Goal: Check status

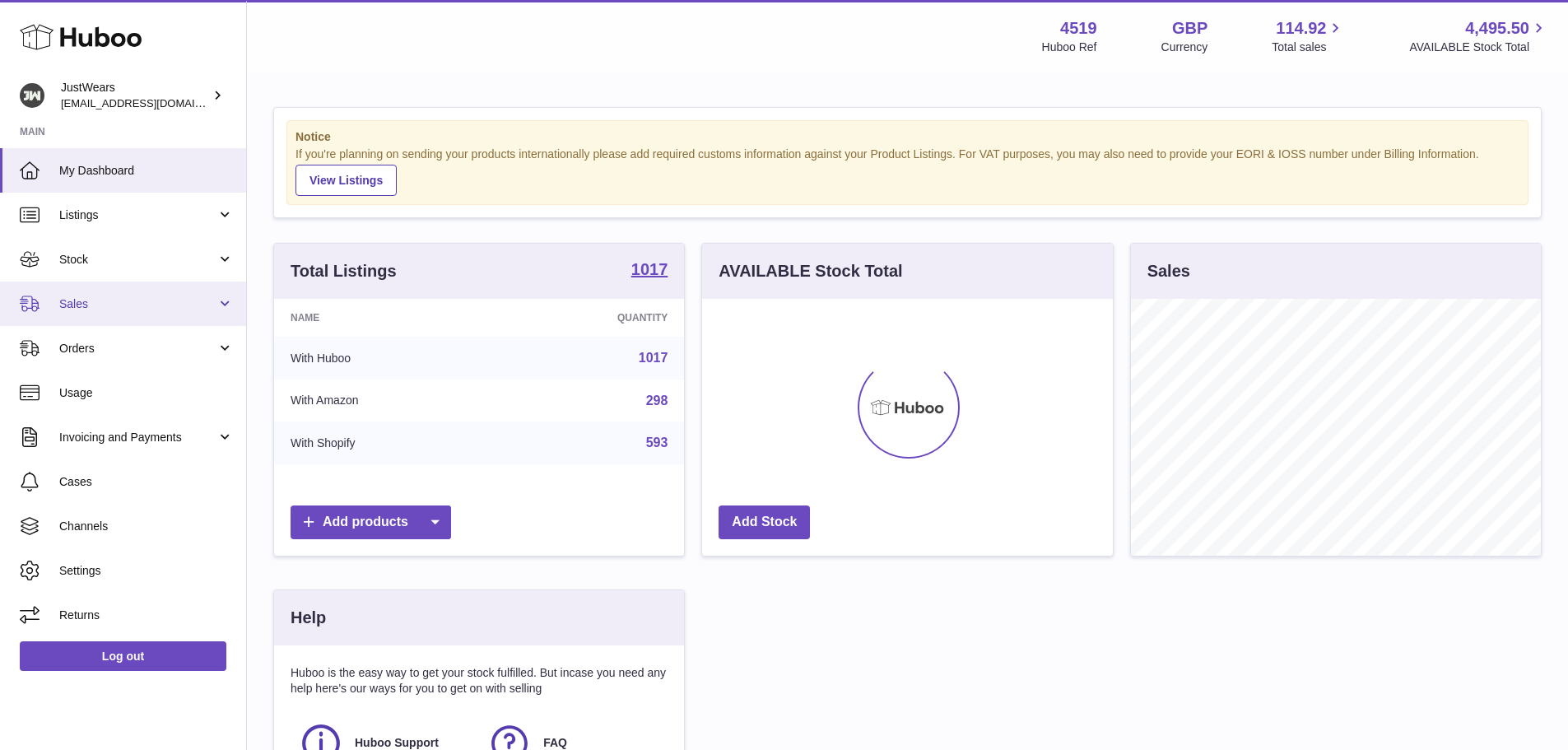
scroll to position [257, 411]
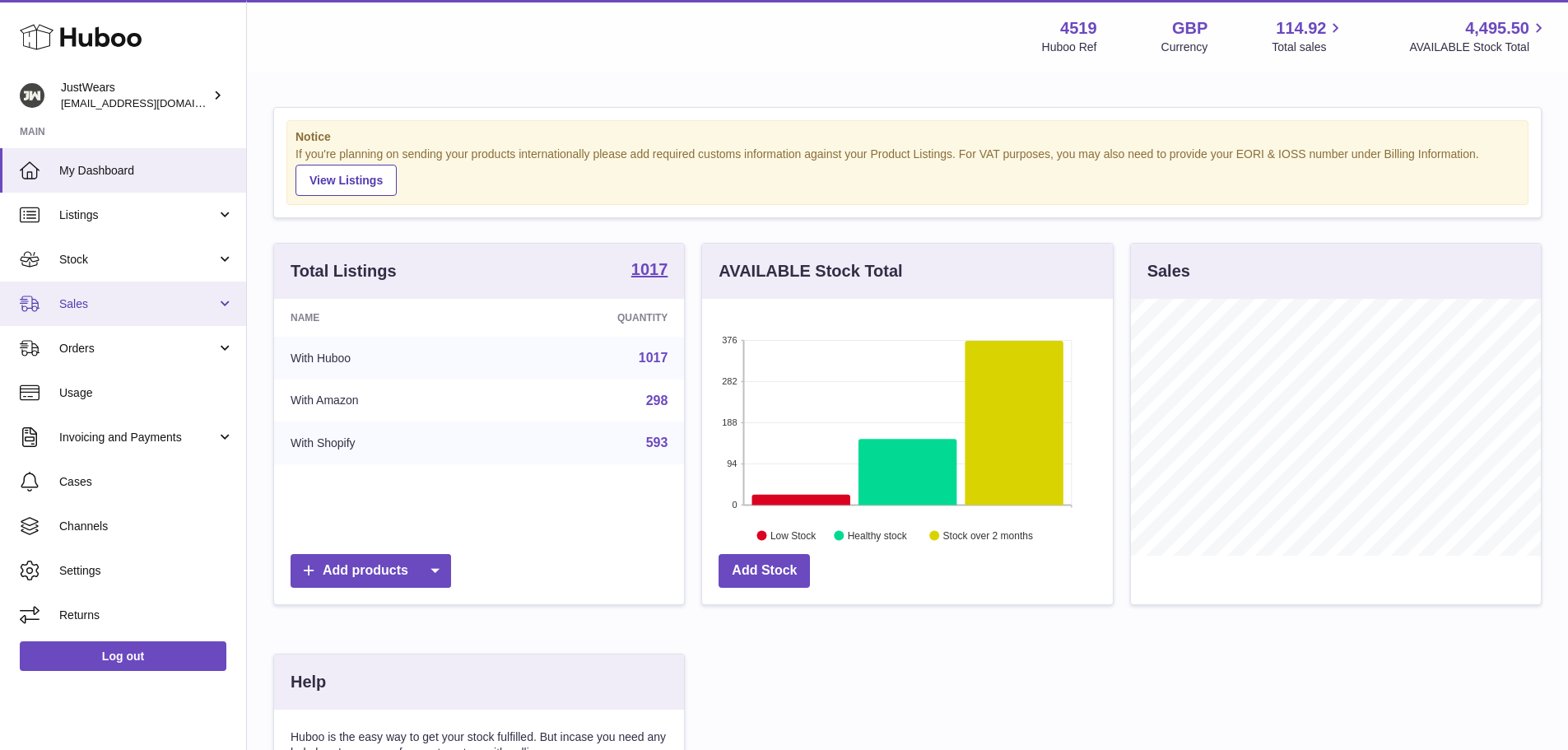
click at [194, 323] on link "Sales" at bounding box center [123, 304] width 246 height 44
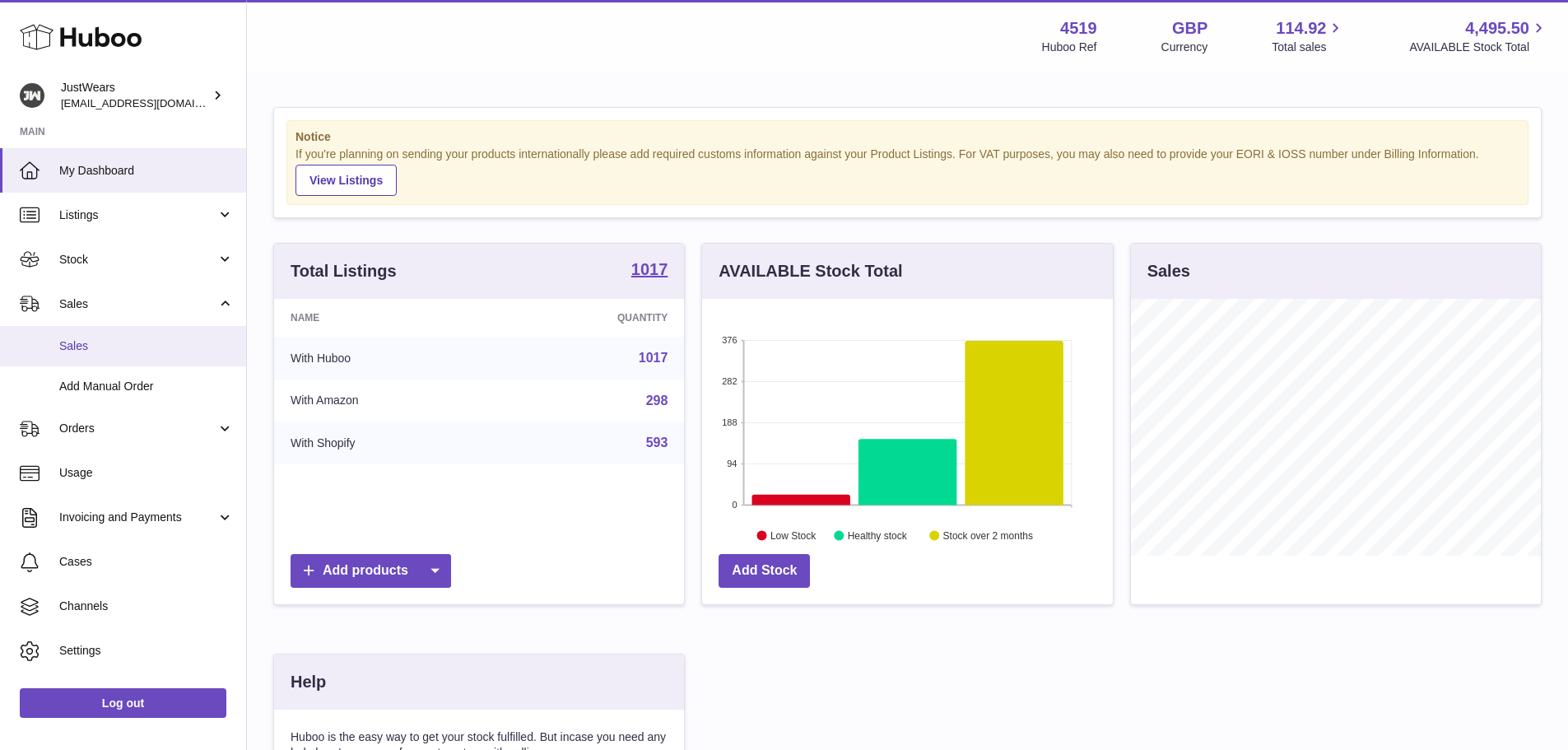
click at [195, 341] on span "Sales" at bounding box center [146, 346] width 174 height 16
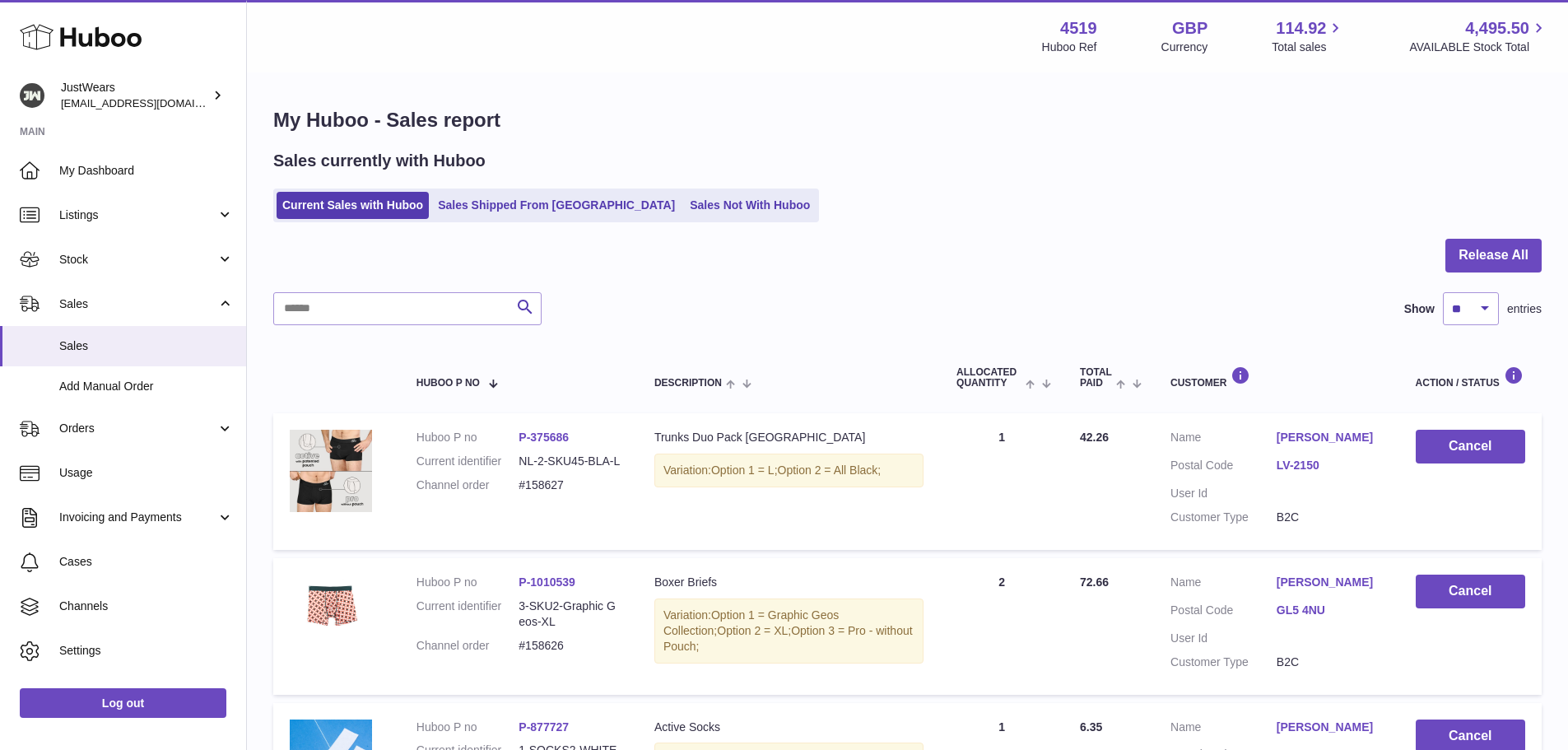
click at [478, 189] on ul "Current Sales with Huboo Sales Shipped From [GEOGRAPHIC_DATA] Sales Not With Hu…" at bounding box center [546, 205] width 546 height 34
click at [473, 208] on link "Sales Shipped From Huboo" at bounding box center [556, 206] width 248 height 28
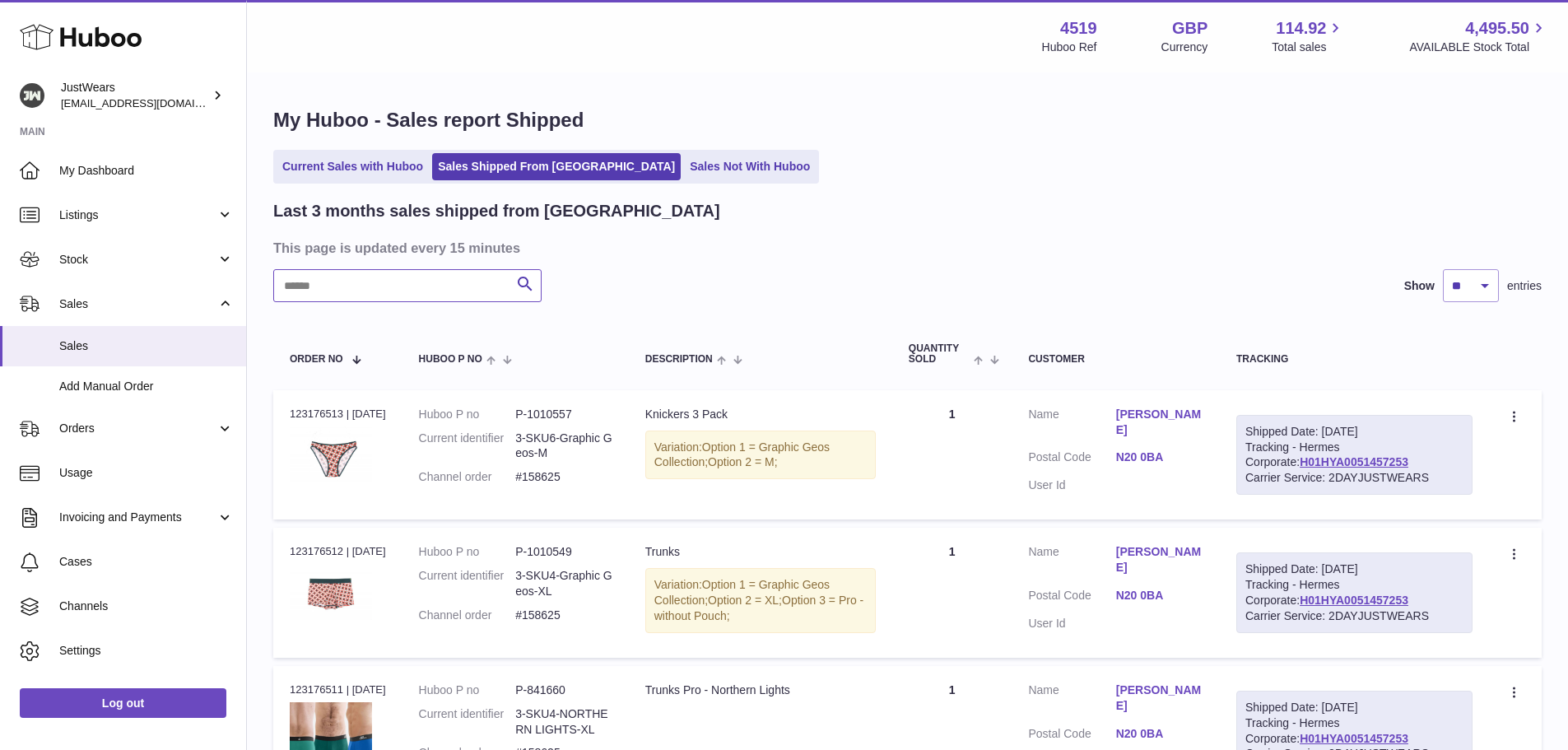
click at [435, 288] on input "text" at bounding box center [407, 285] width 268 height 33
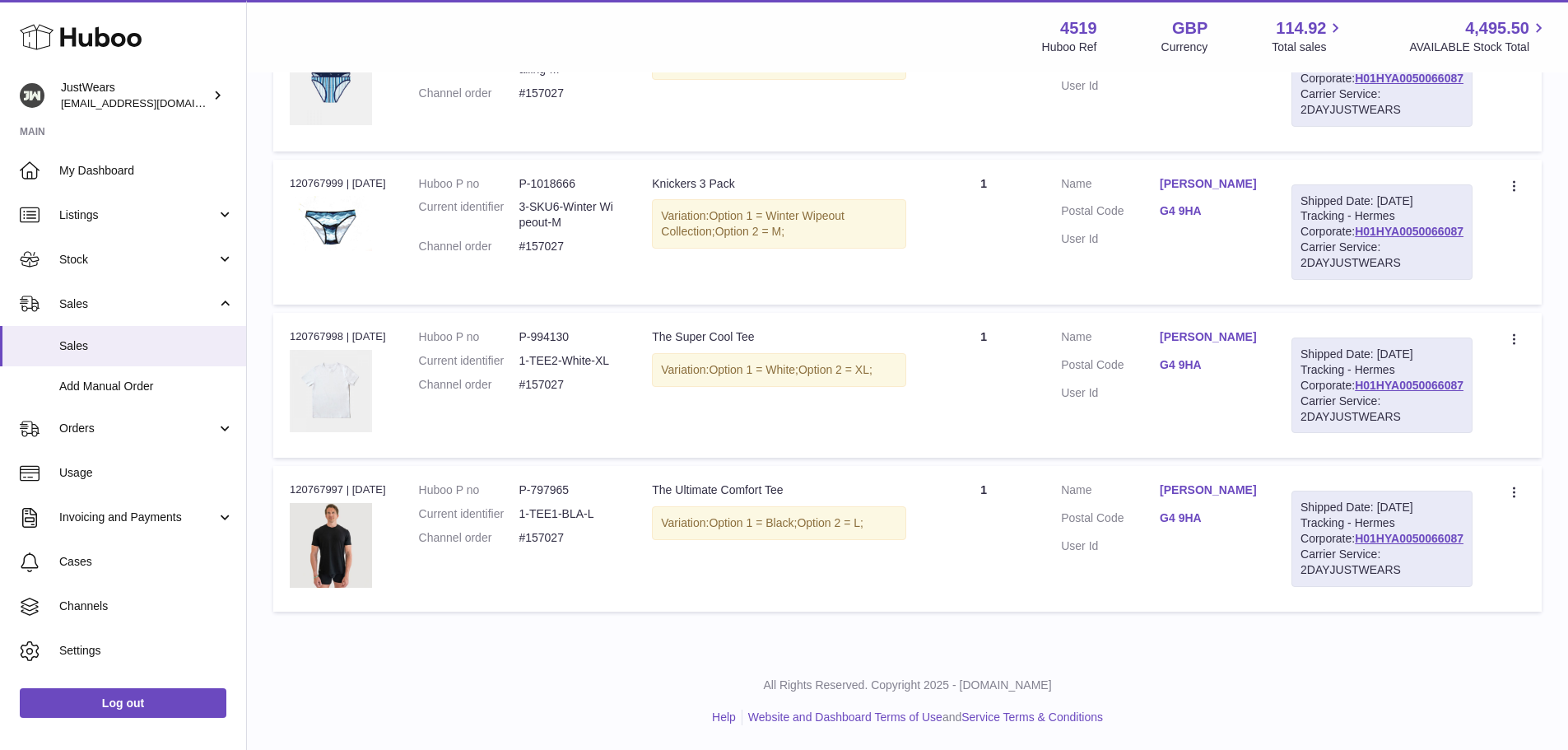
scroll to position [694, 0]
type input "******"
click at [456, 589] on td "Huboo P no P-797965 Current identifier 1-TEE1-BLA-L Channel order #157027" at bounding box center [519, 538] width 233 height 145
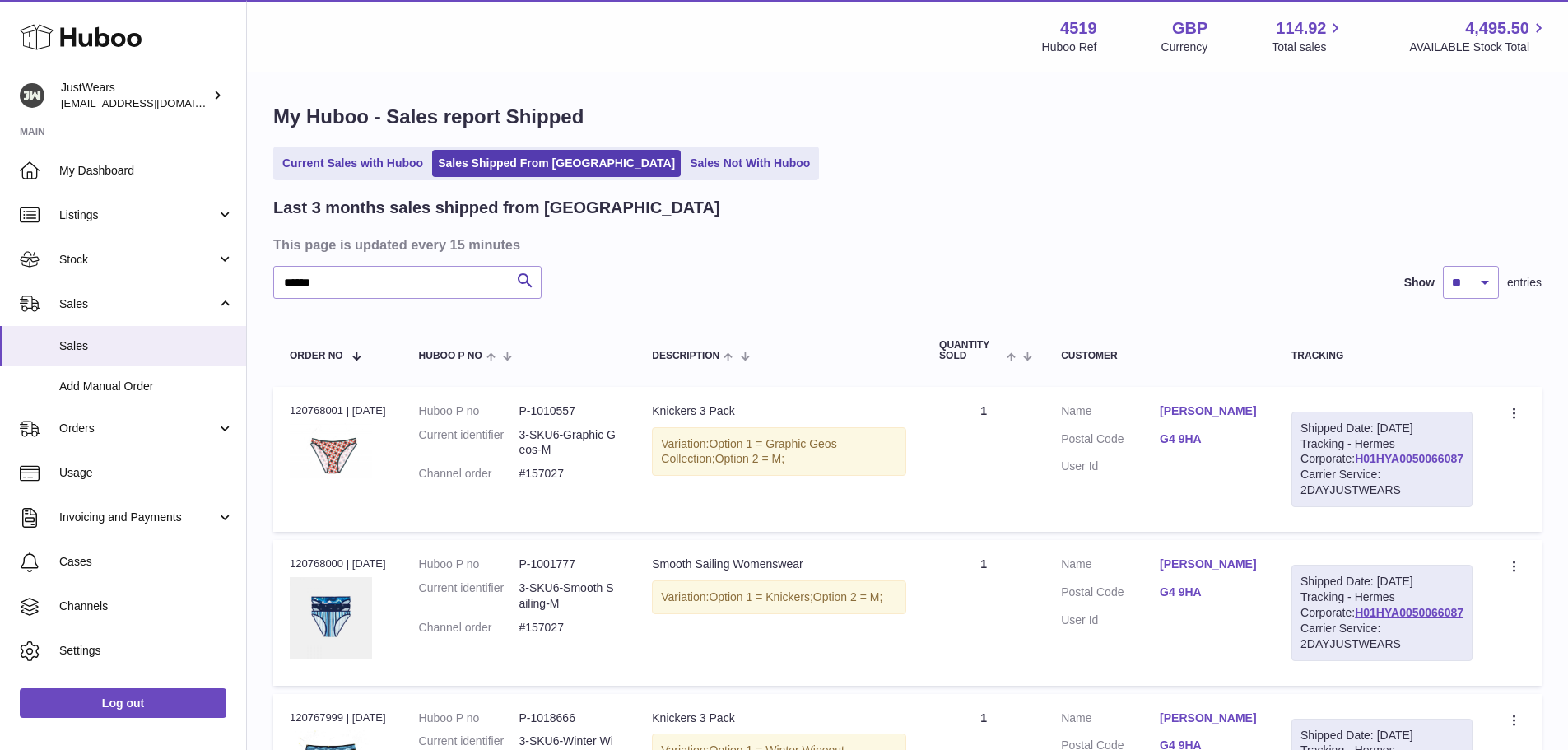
scroll to position [0, 0]
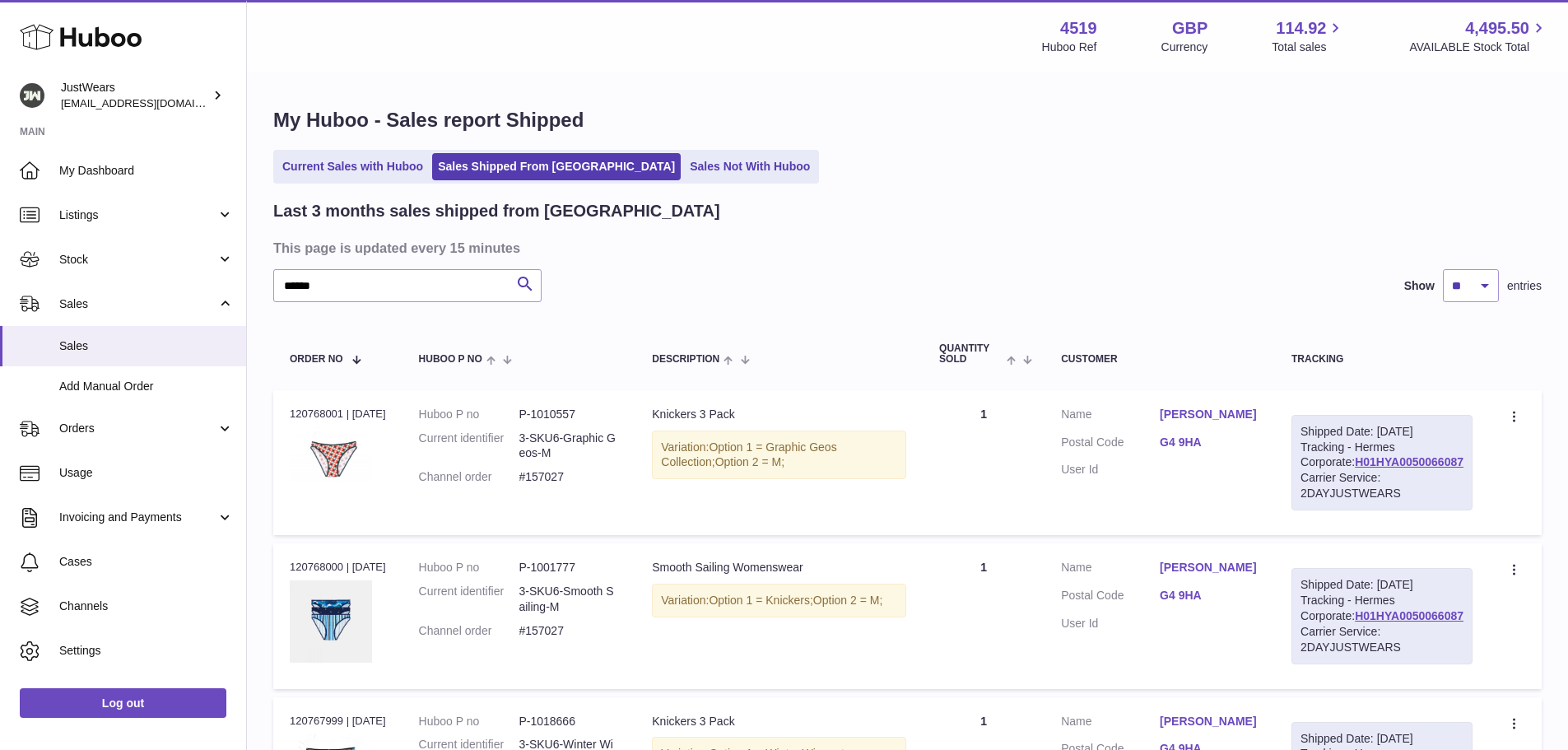
click at [320, 413] on div "Order no 120768001 | 10th Jul" at bounding box center [338, 414] width 97 height 15
copy div "120768001"
